Goal: Use online tool/utility: Utilize a website feature to perform a specific function

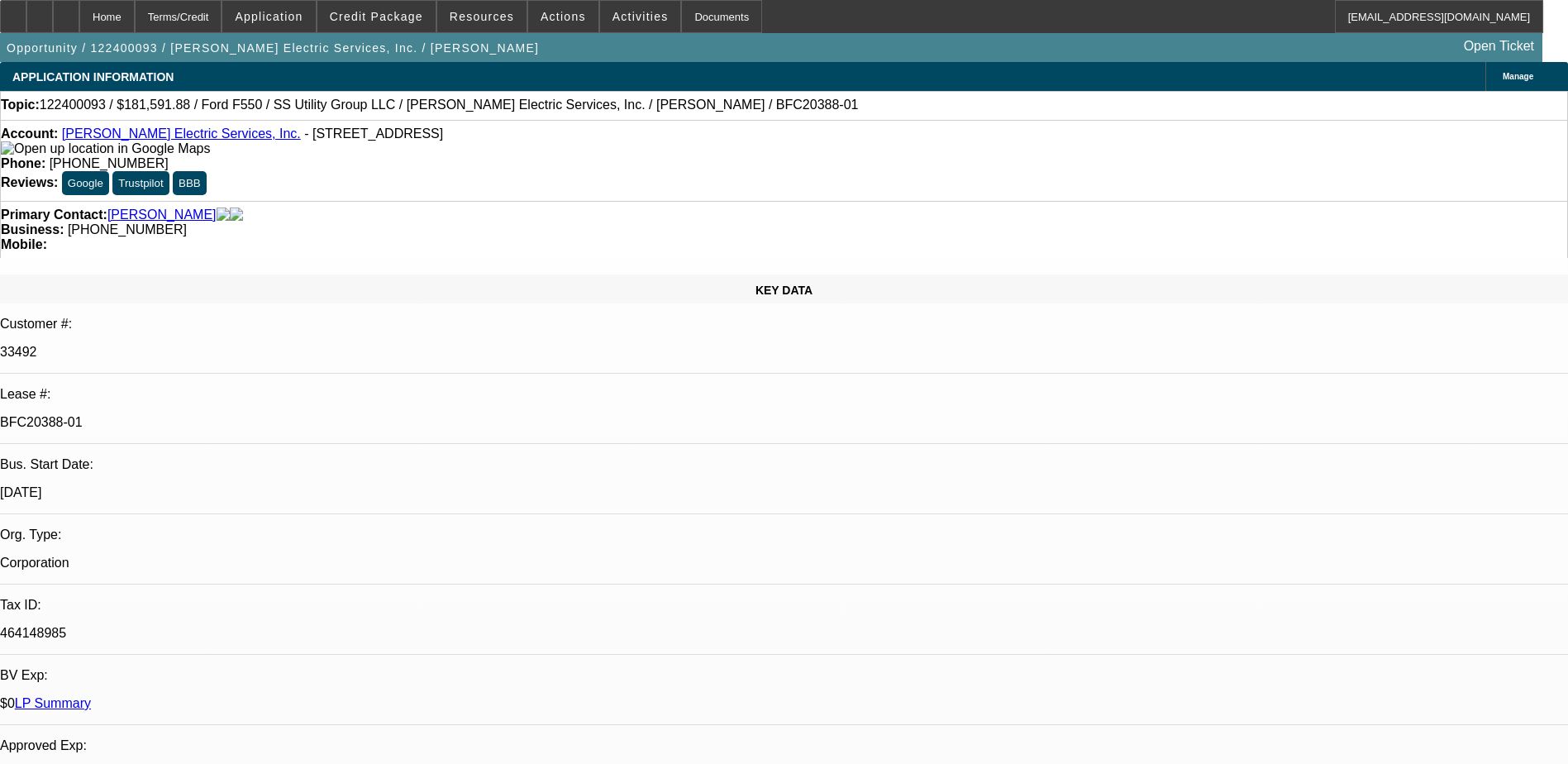
select select "0.1"
select select "0"
select select "6"
select select "0.1"
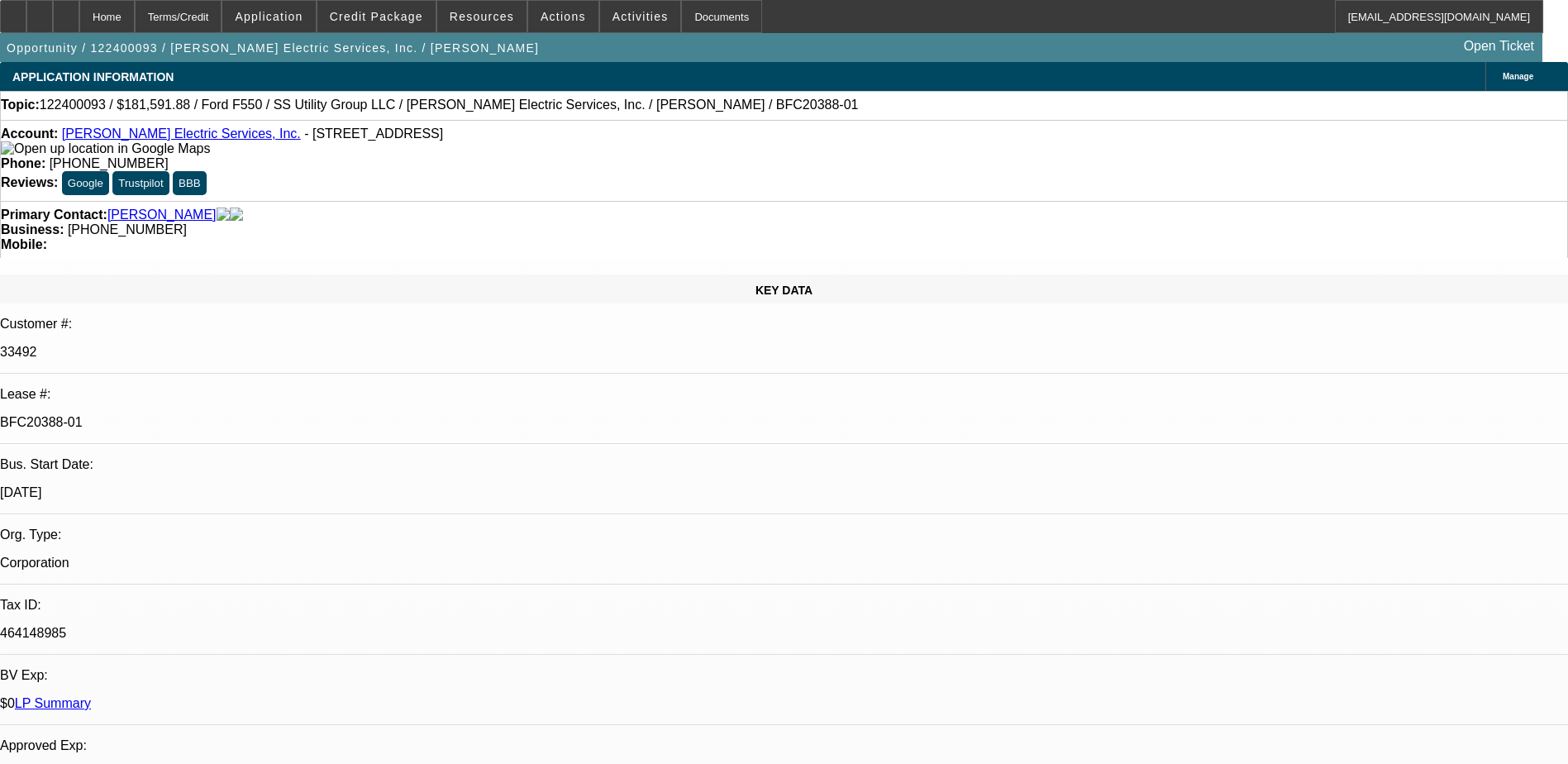
select select "0"
select select "6"
select select "0.2"
select select "2"
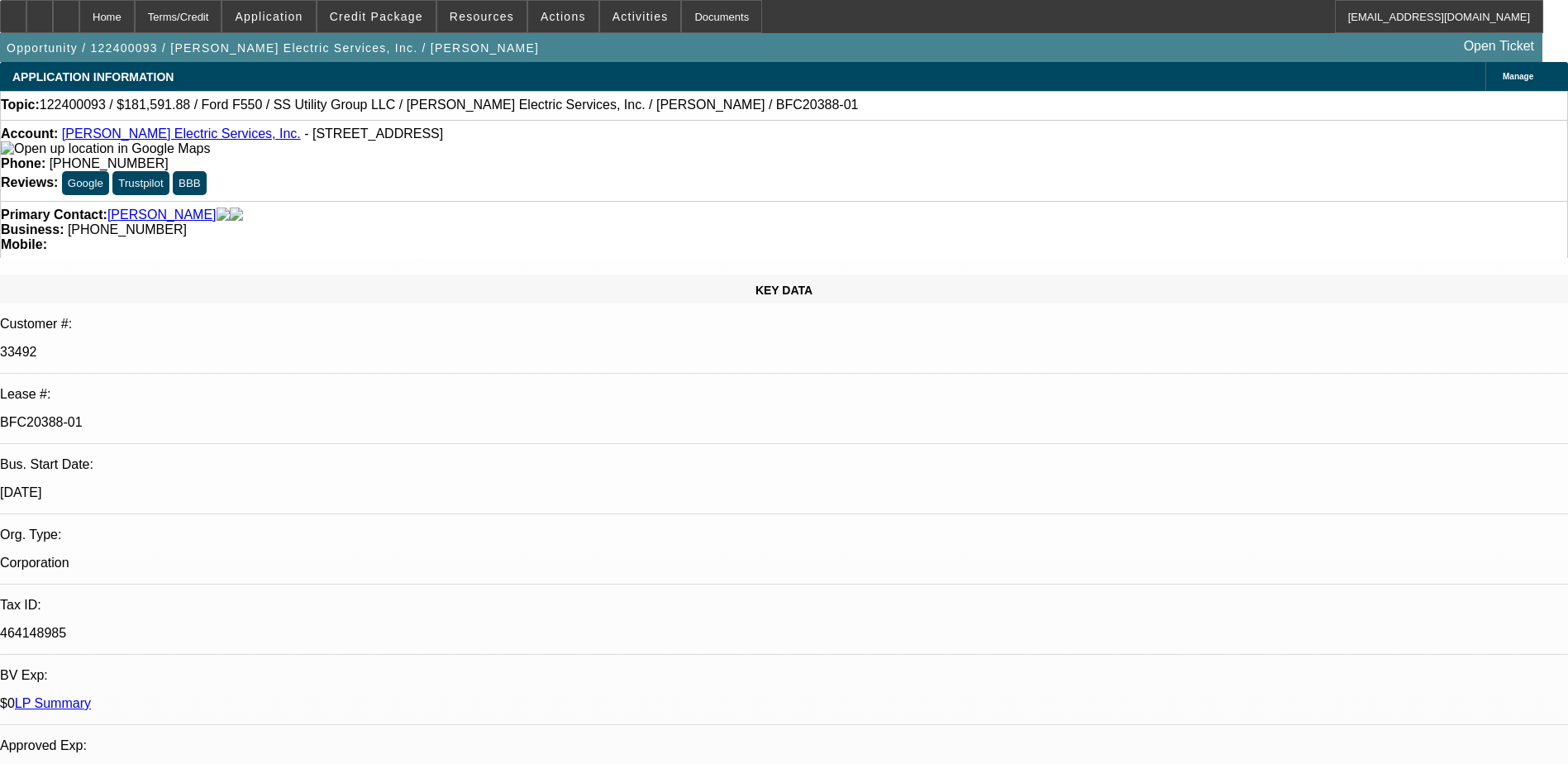
select select "2"
select select "0"
select select "6"
select select "0.15"
select select "0"
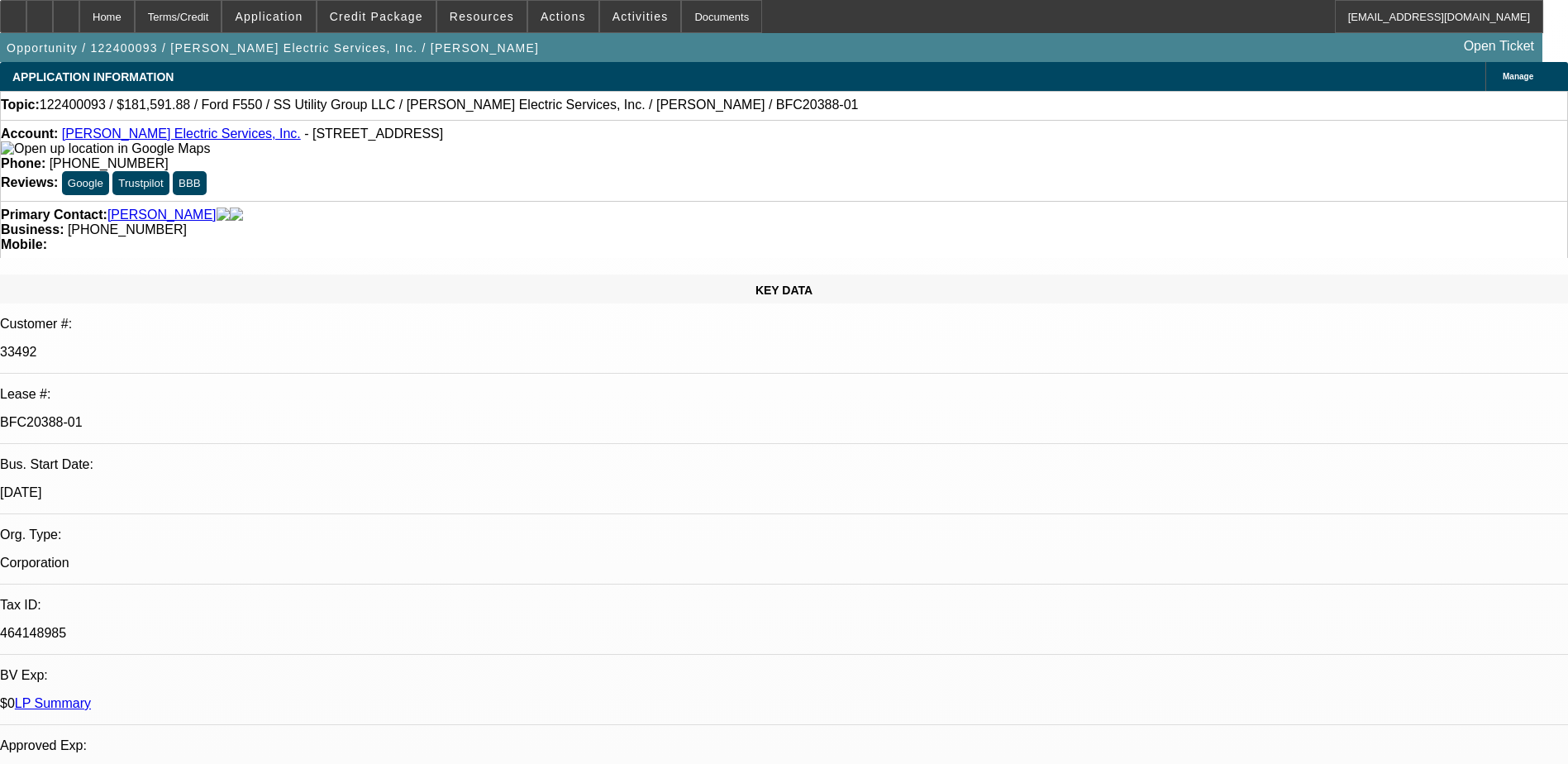
select select "0"
select select "6"
